Goal: Check status: Check status

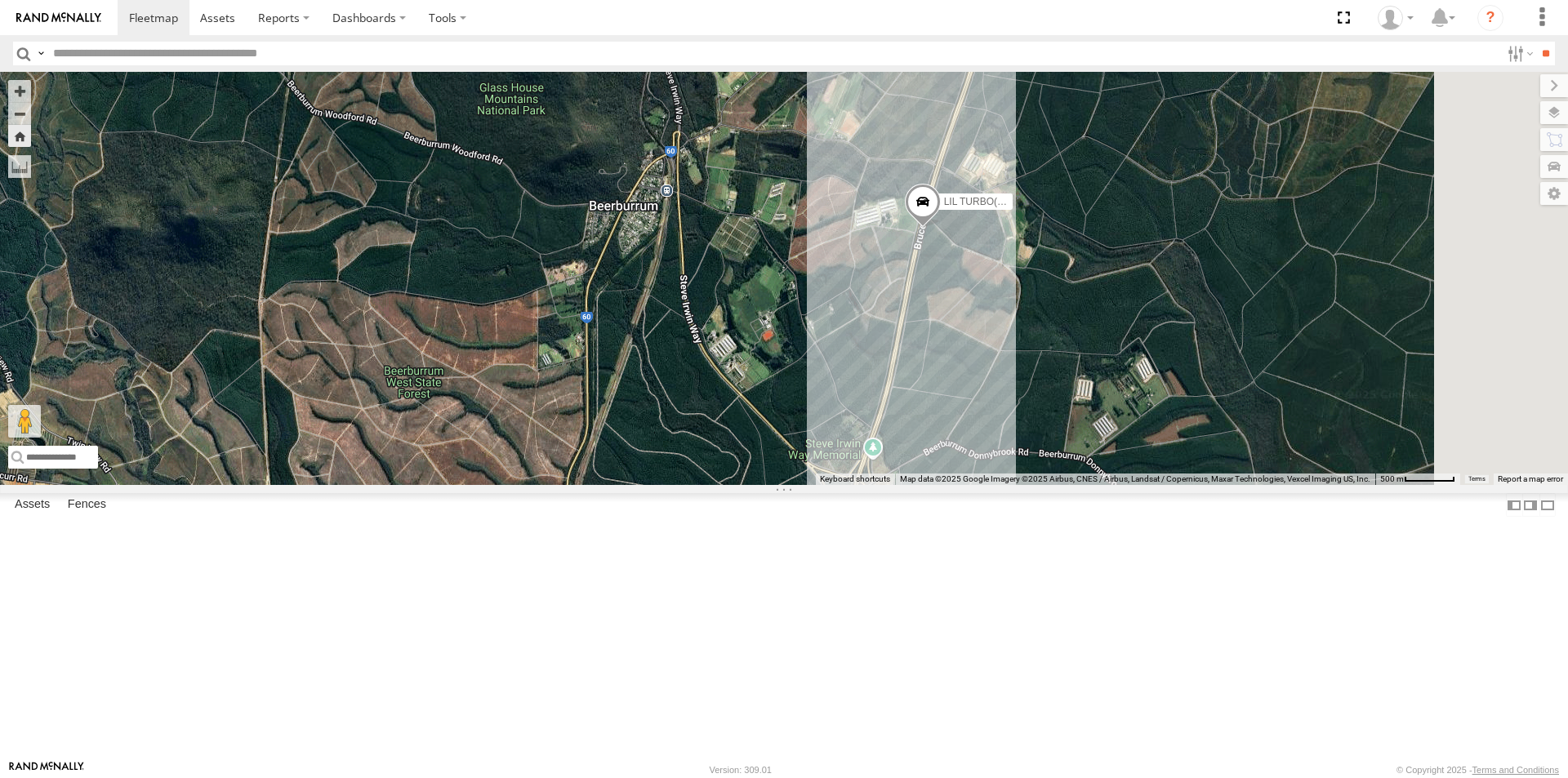
drag, startPoint x: 906, startPoint y: 412, endPoint x: 878, endPoint y: 352, distance: 66.2
click at [880, 353] on div "LIL TURBO(SMALL TRUCK)" at bounding box center [784, 279] width 1568 height 413
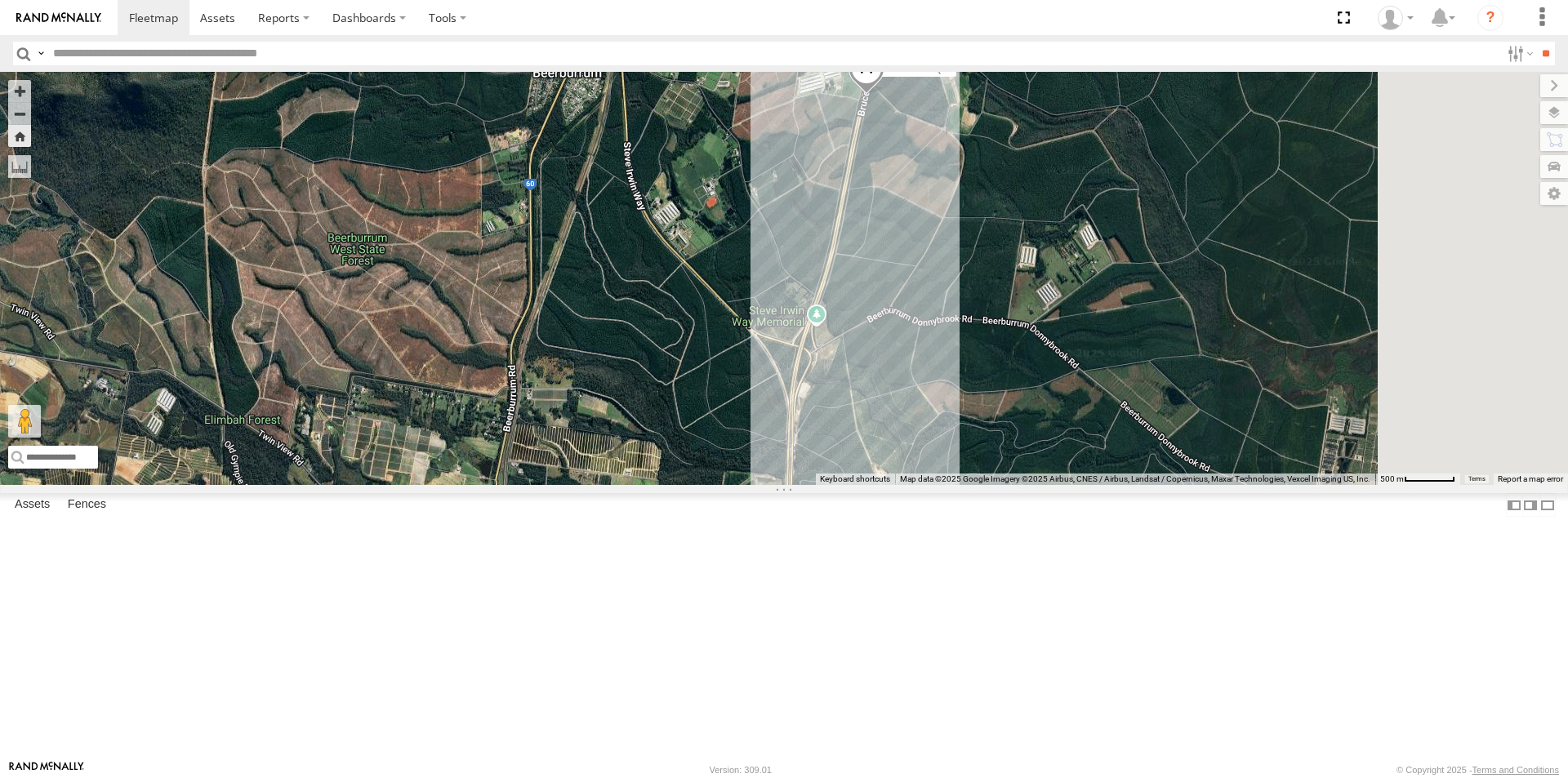
drag, startPoint x: 911, startPoint y: 433, endPoint x: 886, endPoint y: 330, distance: 106.0
click at [881, 364] on div "LIL TURBO(SMALL TRUCK)" at bounding box center [784, 279] width 1568 height 413
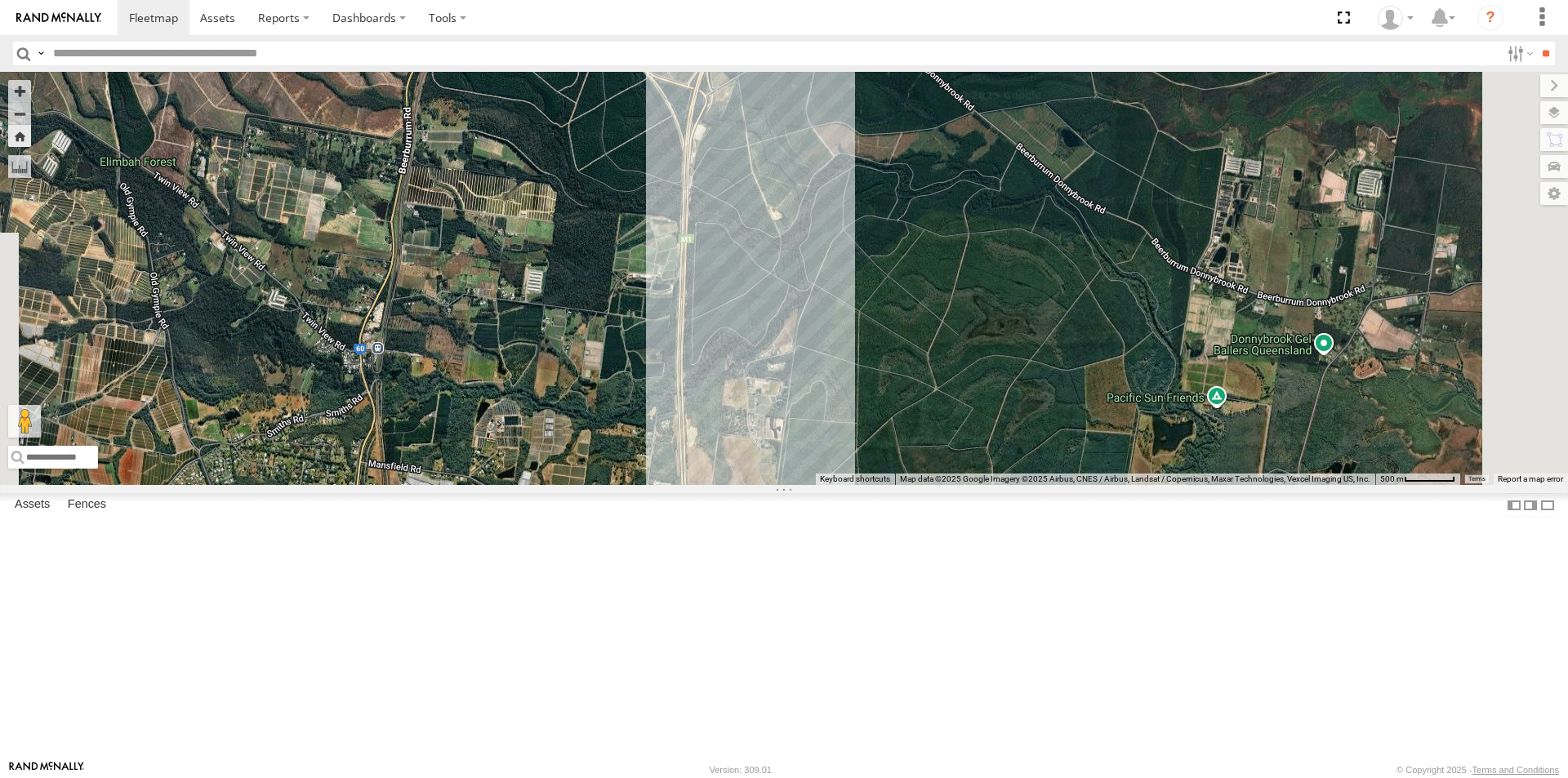
drag, startPoint x: 1064, startPoint y: 448, endPoint x: 1027, endPoint y: 331, distance: 122.7
click at [1030, 348] on div "LIL TURBO(SMALL TRUCK)" at bounding box center [784, 279] width 1568 height 413
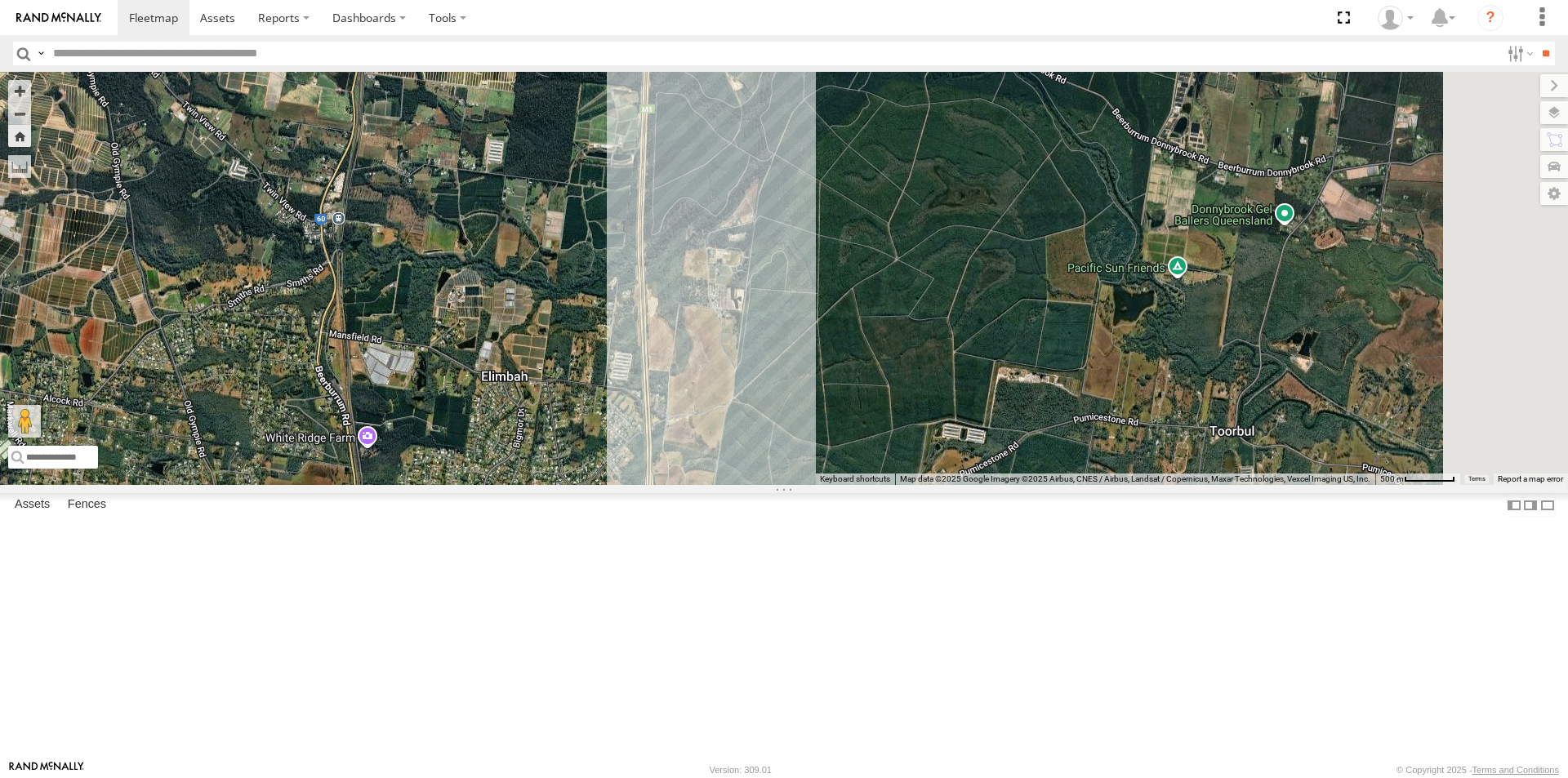
drag, startPoint x: 997, startPoint y: 364, endPoint x: 1002, endPoint y: 377, distance: 13.9
click at [1002, 377] on div "LIL TURBO(SMALL TRUCK)" at bounding box center [784, 279] width 1568 height 413
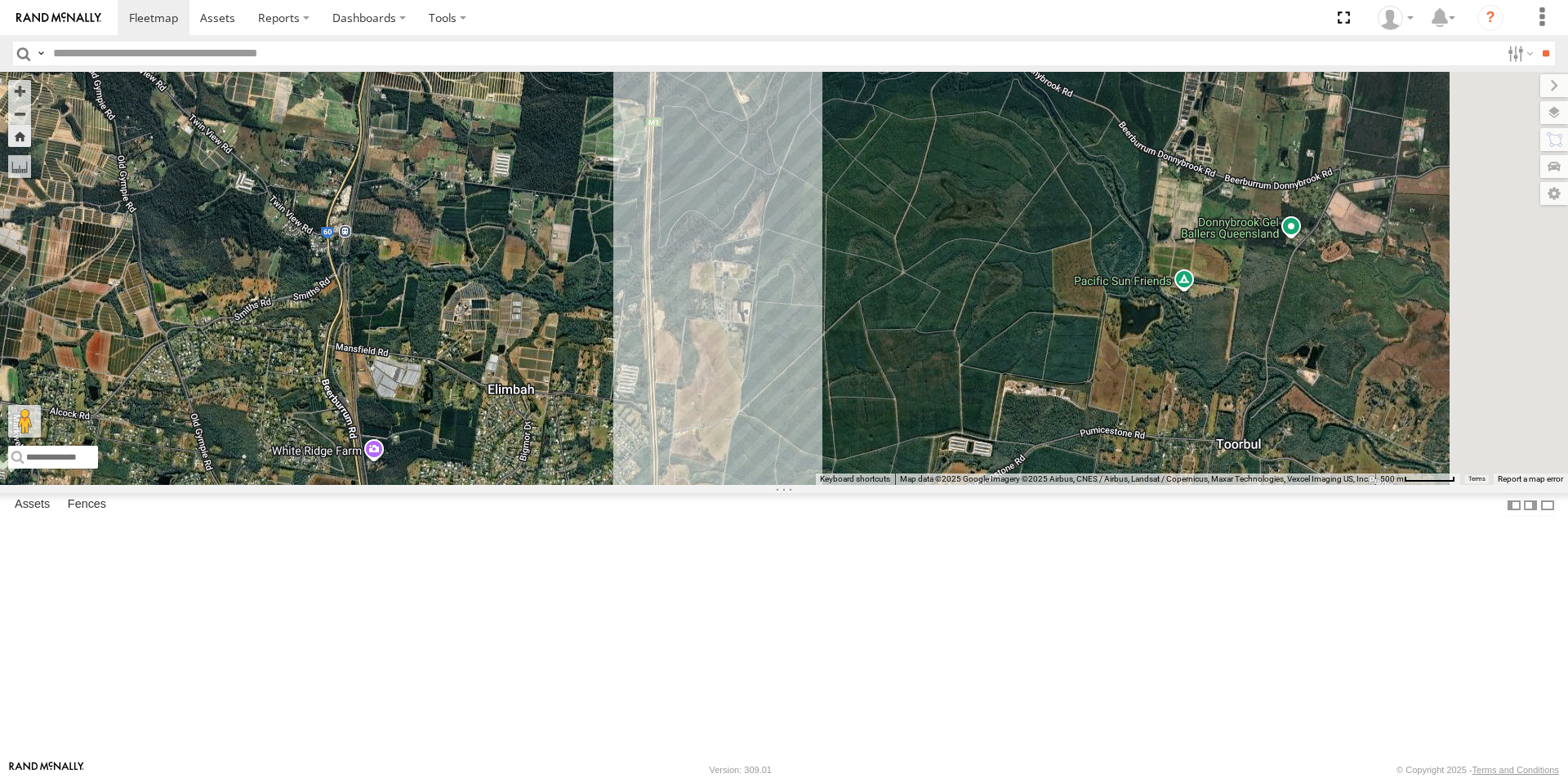
drag, startPoint x: 1003, startPoint y: 287, endPoint x: 1001, endPoint y: 401, distance: 114.0
click at [1001, 412] on div "LIL TURBO(SMALL TRUCK)" at bounding box center [784, 279] width 1568 height 413
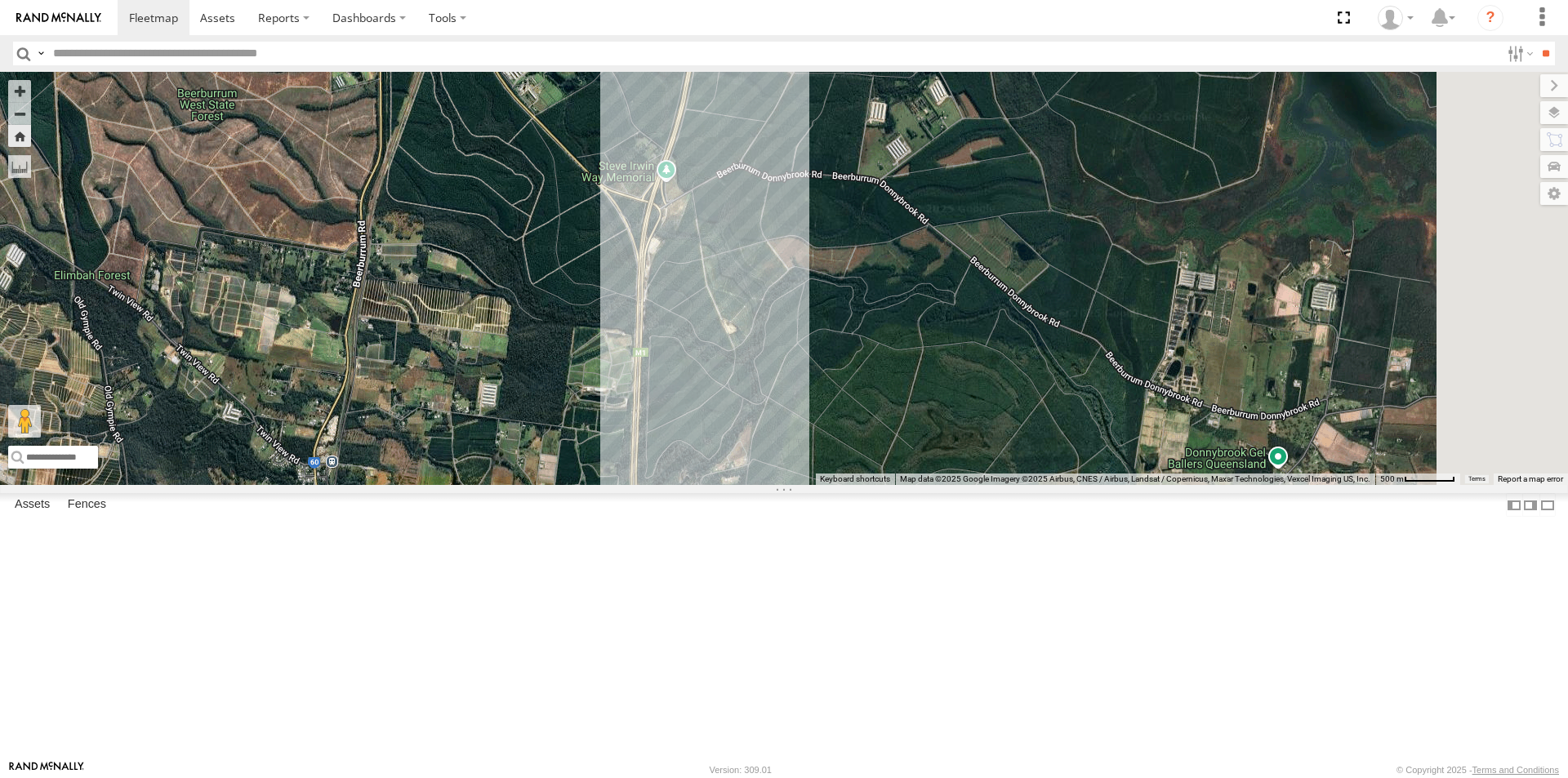
drag, startPoint x: 1017, startPoint y: 351, endPoint x: 1007, endPoint y: 443, distance: 92.5
click at [1007, 443] on div "LIL TURBO(SMALL TRUCK)" at bounding box center [784, 279] width 1568 height 413
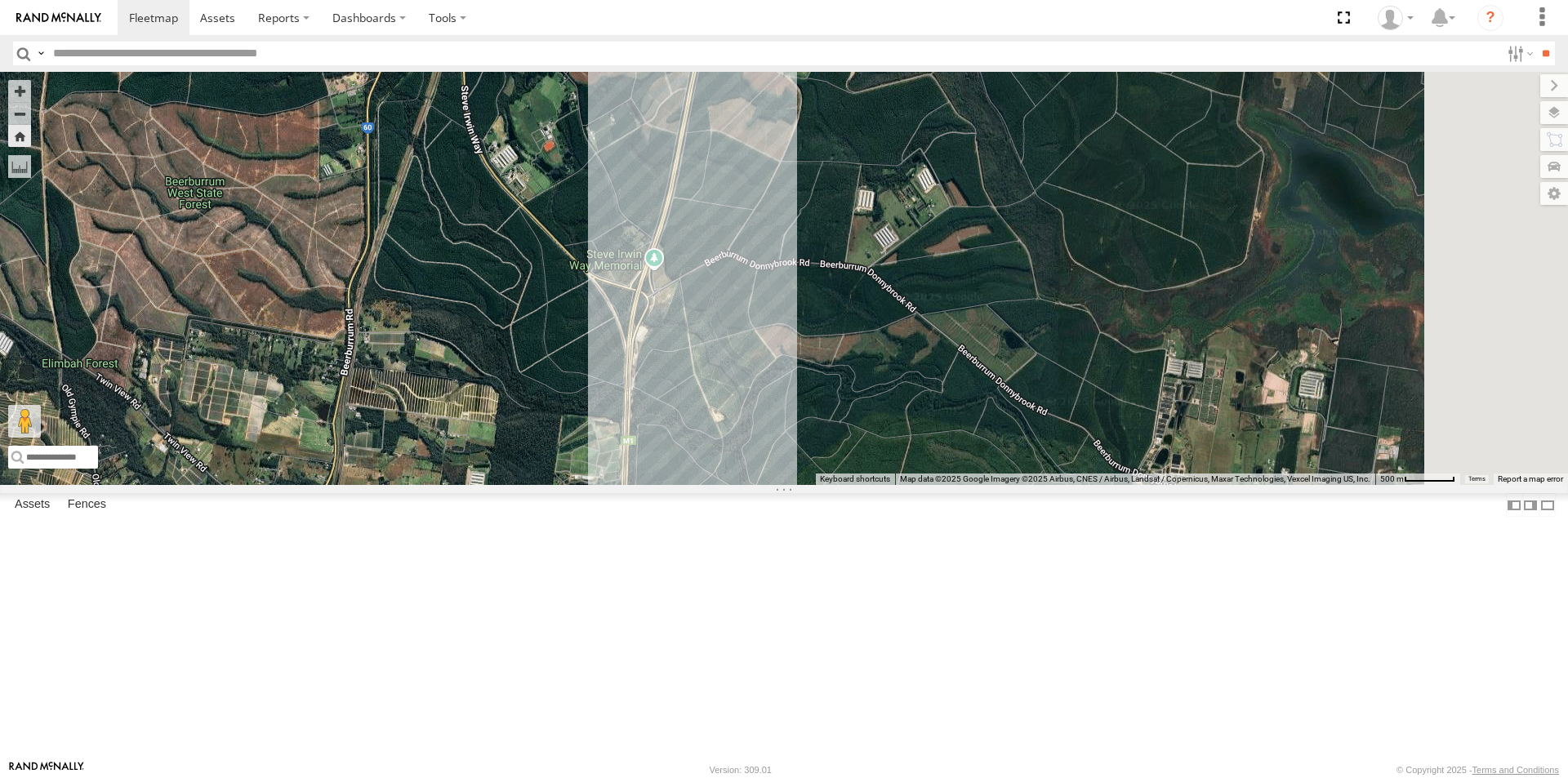
drag, startPoint x: 1026, startPoint y: 345, endPoint x: 1026, endPoint y: 356, distance: 11.0
click at [1026, 357] on div "LIL TURBO(SMALL TRUCK)" at bounding box center [784, 279] width 1568 height 413
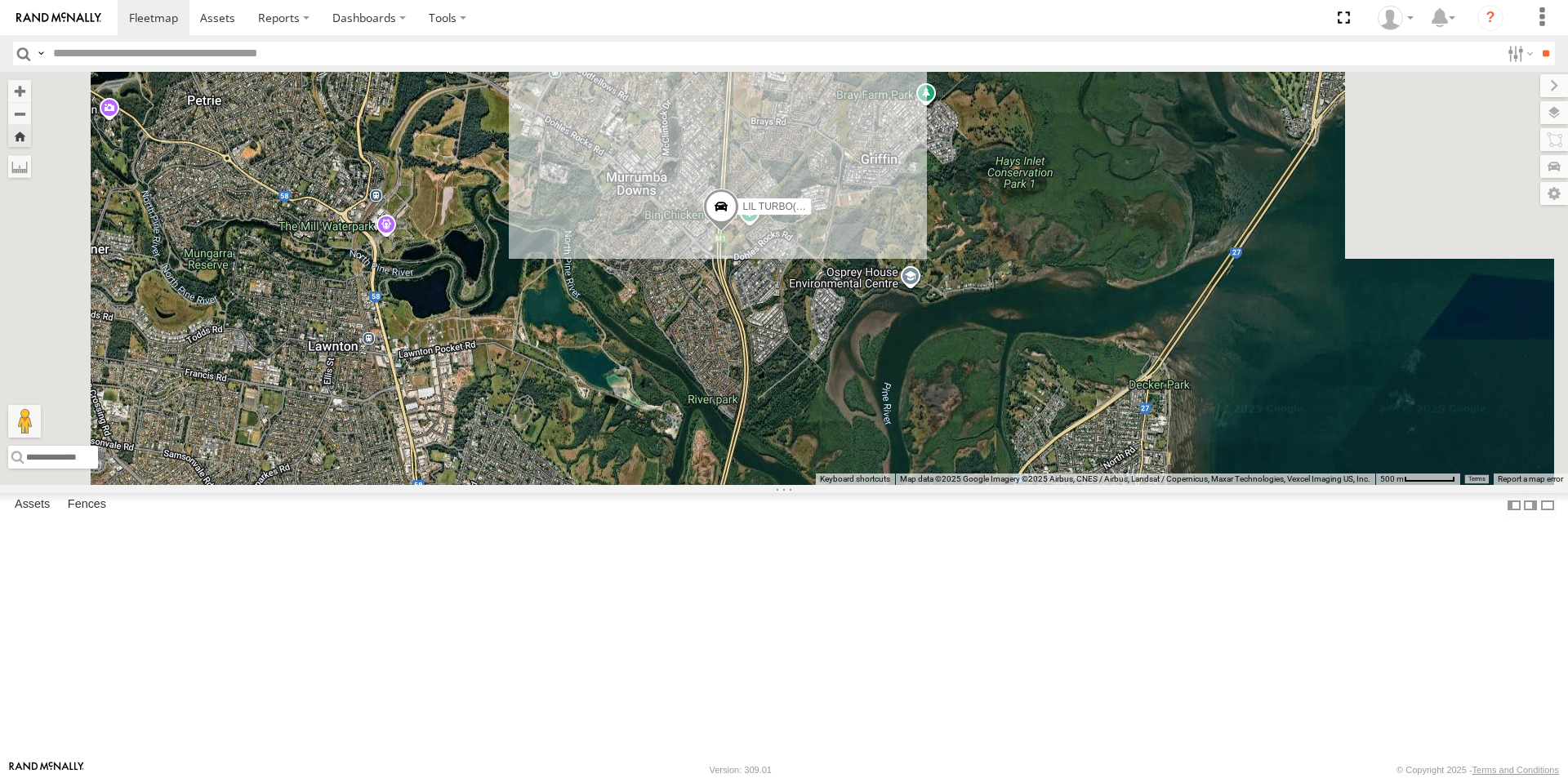
drag, startPoint x: 1125, startPoint y: 334, endPoint x: 1067, endPoint y: 184, distance: 160.8
click at [1067, 184] on div "LIL TURBO(SMALL TRUCK)" at bounding box center [784, 279] width 1568 height 413
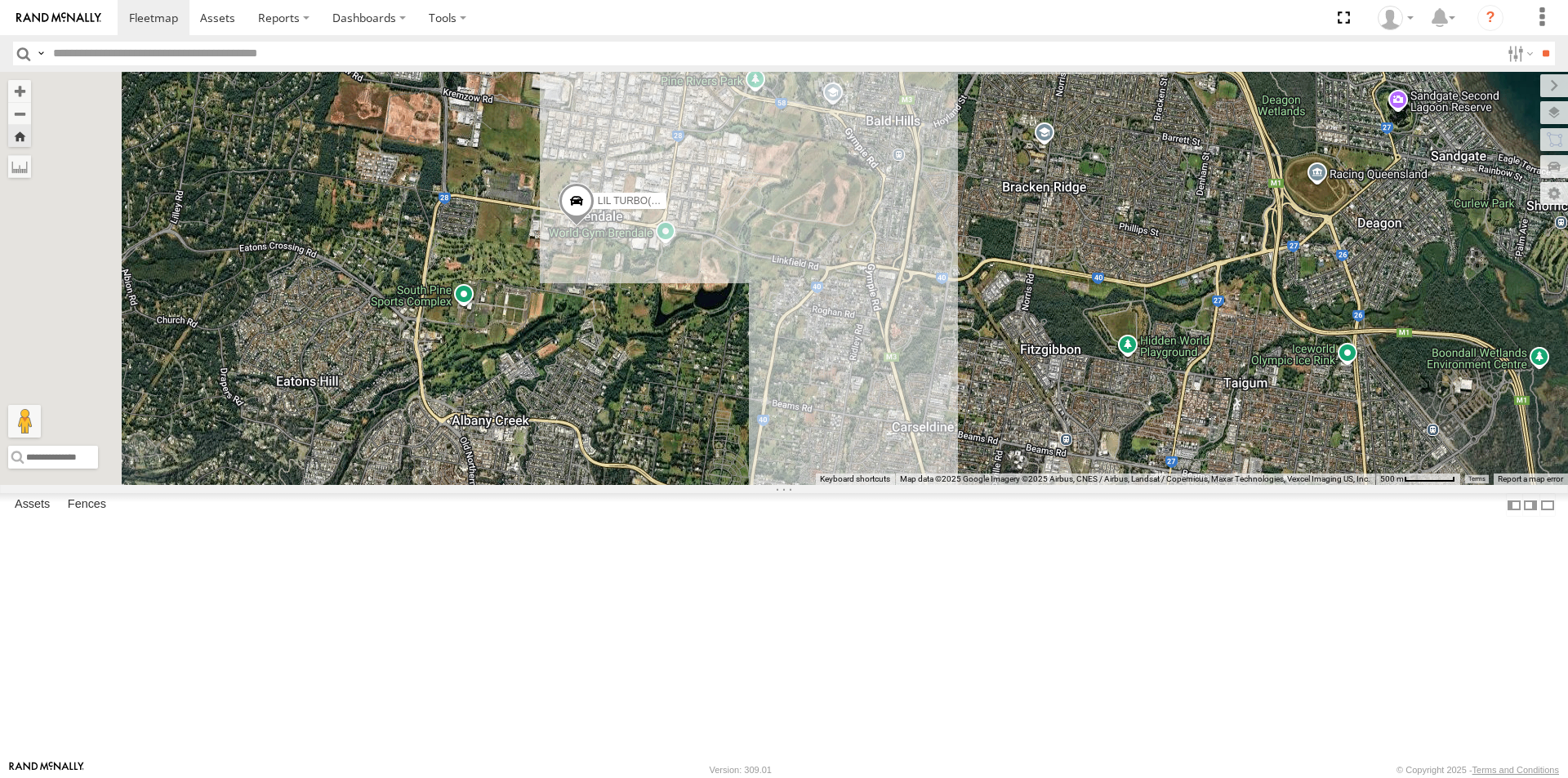
drag, startPoint x: 699, startPoint y: 454, endPoint x: 1041, endPoint y: 450, distance: 342.0
click at [1041, 450] on div "LIL TURBO(SMALL TRUCK)" at bounding box center [784, 279] width 1568 height 413
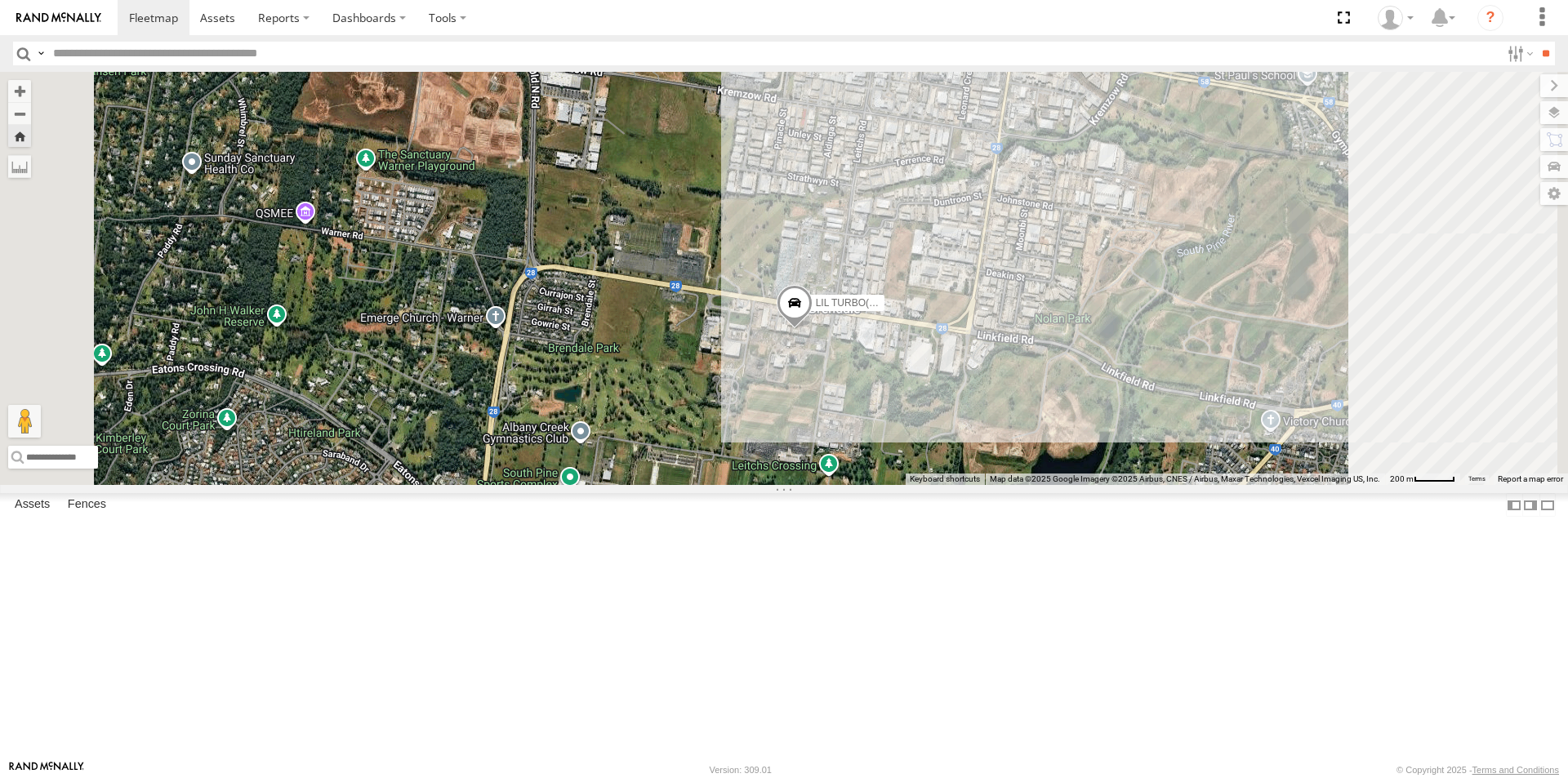
drag, startPoint x: 1051, startPoint y: 341, endPoint x: 966, endPoint y: 545, distance: 221.0
click at [966, 485] on div "LIL TURBO(SMALL TRUCK)" at bounding box center [784, 279] width 1568 height 413
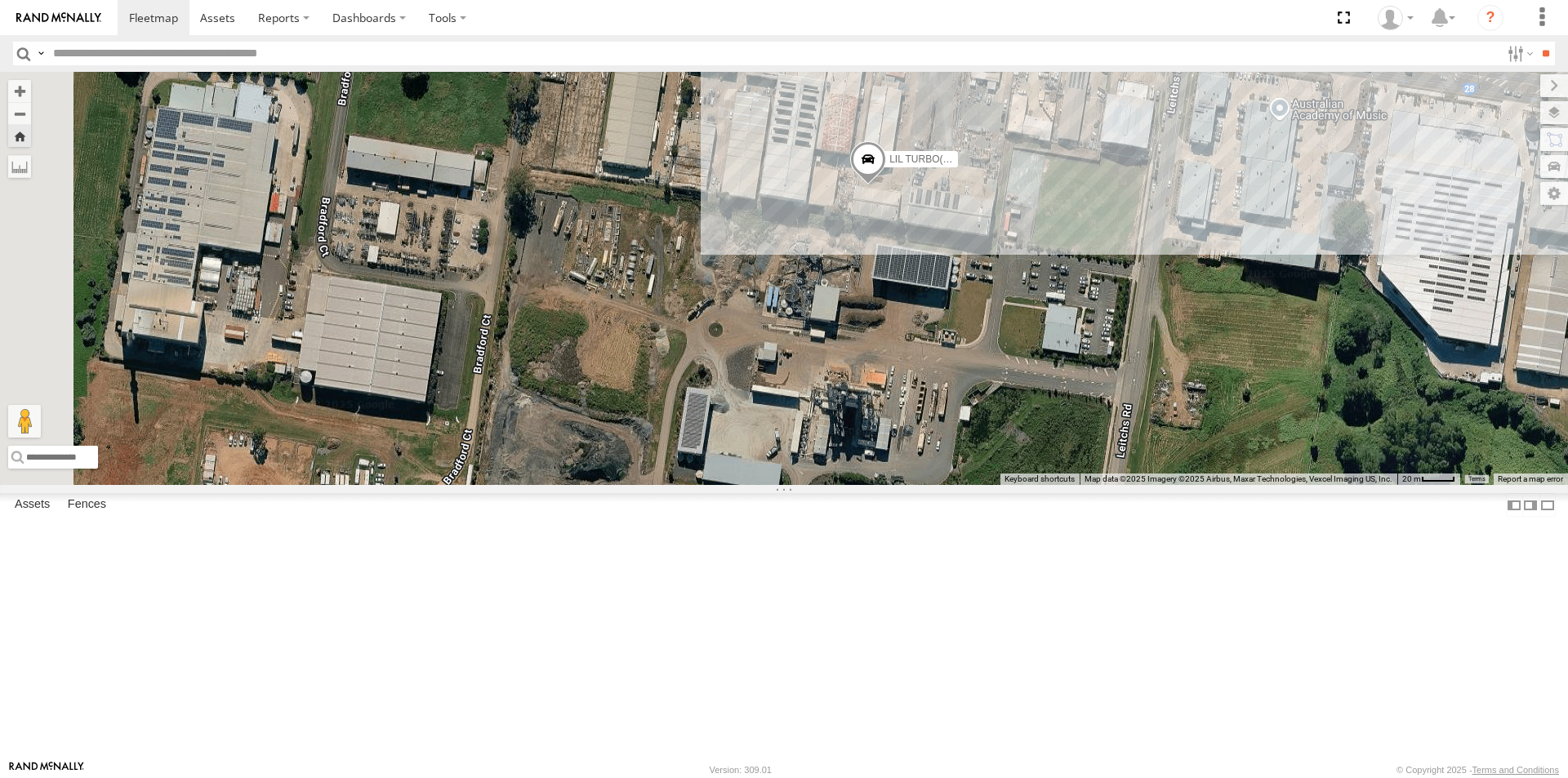
drag, startPoint x: 803, startPoint y: 408, endPoint x: 996, endPoint y: 533, distance: 229.9
click at [996, 485] on div "LIL TURBO(SMALL TRUCK)" at bounding box center [784, 279] width 1568 height 413
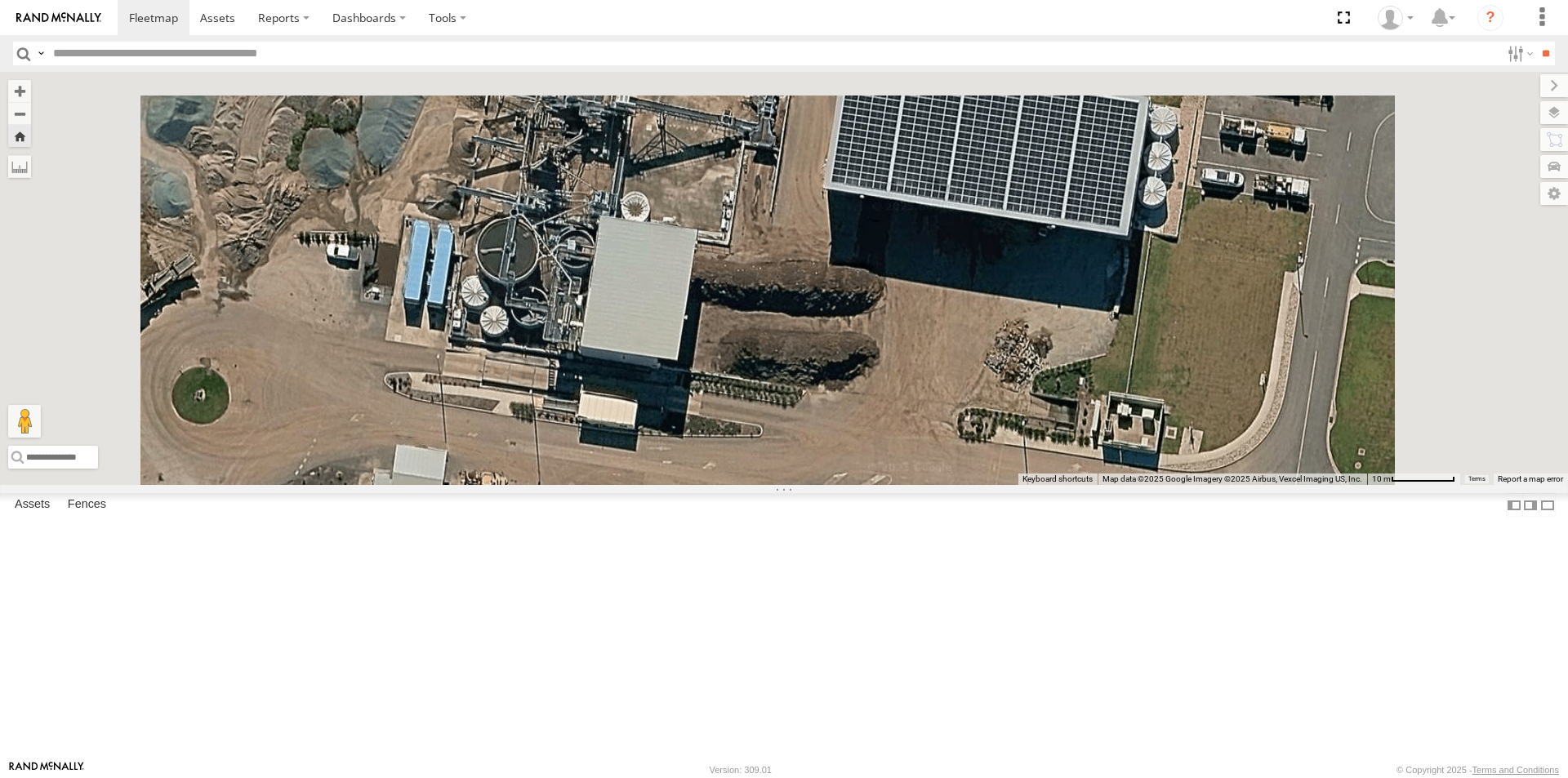
drag, startPoint x: 972, startPoint y: 291, endPoint x: 976, endPoint y: 623, distance: 332.0
click at [976, 485] on div "LIL TURBO(SMALL TRUCK)" at bounding box center [784, 279] width 1568 height 413
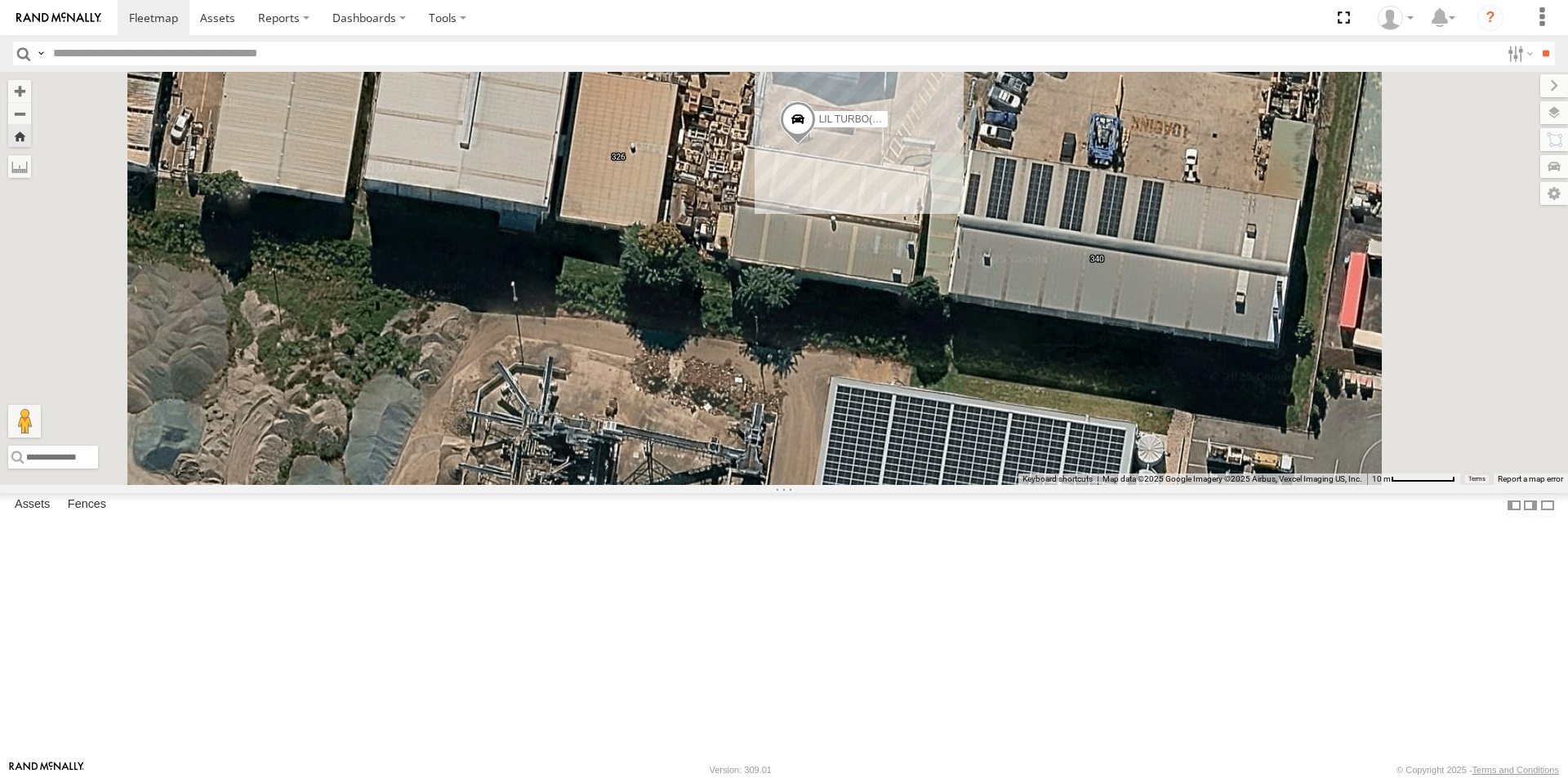
drag, startPoint x: 977, startPoint y: 540, endPoint x: 966, endPoint y: 661, distance: 121.5
click at [966, 485] on div "LIL TURBO(SMALL TRUCK)" at bounding box center [784, 279] width 1568 height 413
